Goal: Information Seeking & Learning: Understand process/instructions

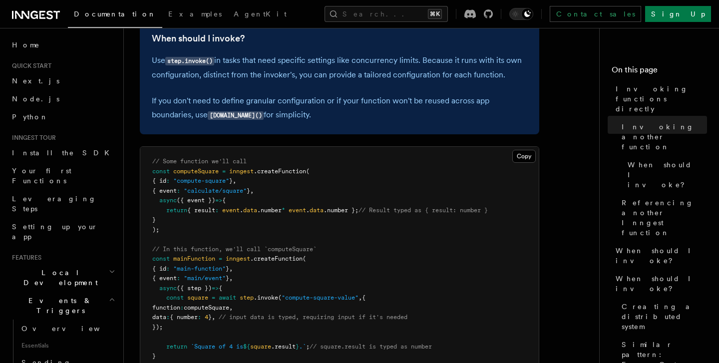
scroll to position [280, 0]
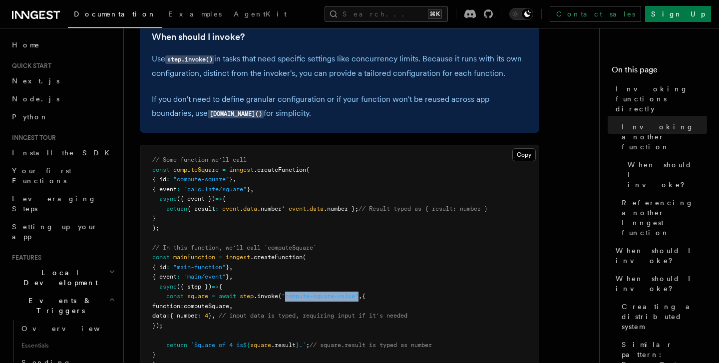
drag, startPoint x: 288, startPoint y: 299, endPoint x: 363, endPoint y: 296, distance: 74.9
click at [358, 296] on span ""compute-square-value"" at bounding box center [320, 295] width 77 height 7
click at [356, 312] on span "// input data is typed, requiring input if it's needed" at bounding box center [313, 315] width 189 height 7
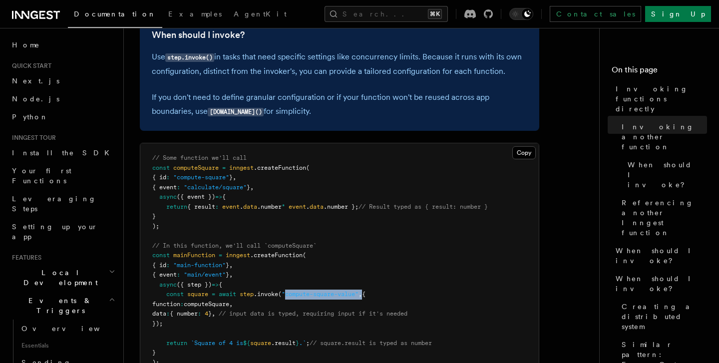
drag, startPoint x: 287, startPoint y: 295, endPoint x: 368, endPoint y: 293, distance: 80.9
click at [365, 293] on span "const square = await step .invoke ( "compute-square-value" , {" at bounding box center [258, 293] width 213 height 7
click at [359, 308] on pre "// Some function we'll call const computeSquare = inngest .createFunction ( { i…" at bounding box center [339, 260] width 398 height 234
click at [222, 306] on span "computeSquare" at bounding box center [206, 303] width 45 height 7
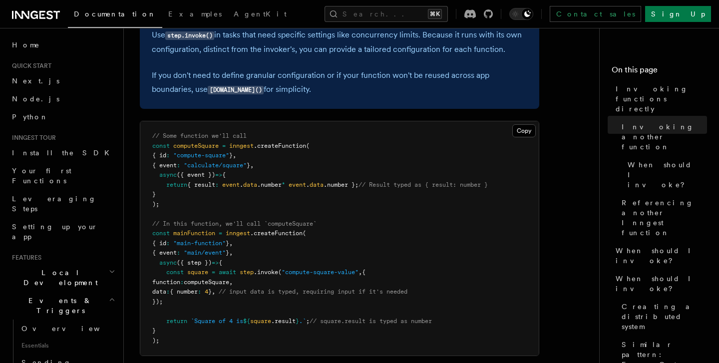
scroll to position [306, 0]
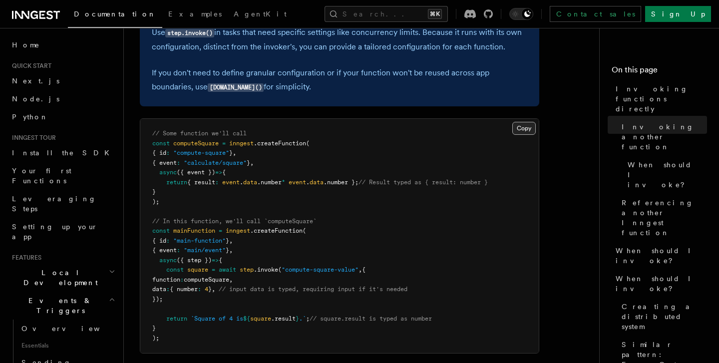
click at [523, 129] on button "Copy Copied" at bounding box center [523, 128] width 23 height 13
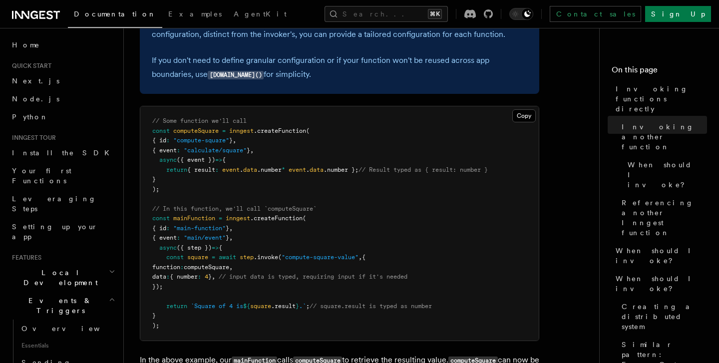
click at [196, 131] on span "computeSquare" at bounding box center [195, 130] width 45 height 7
